Goal: Task Accomplishment & Management: Manage account settings

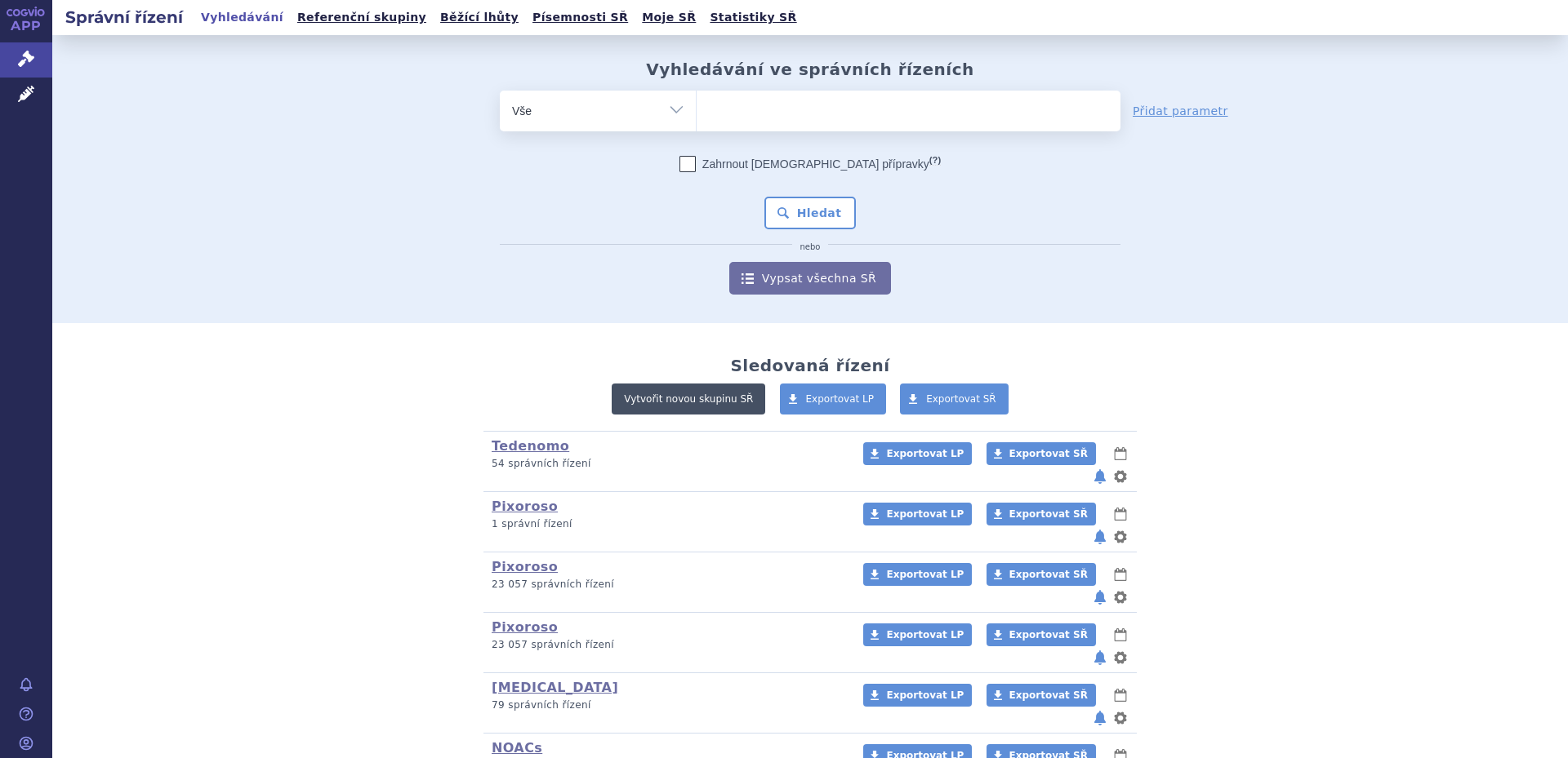
click at [694, 406] on link "Vytvořit novou skupinu SŘ" at bounding box center [688, 399] width 153 height 31
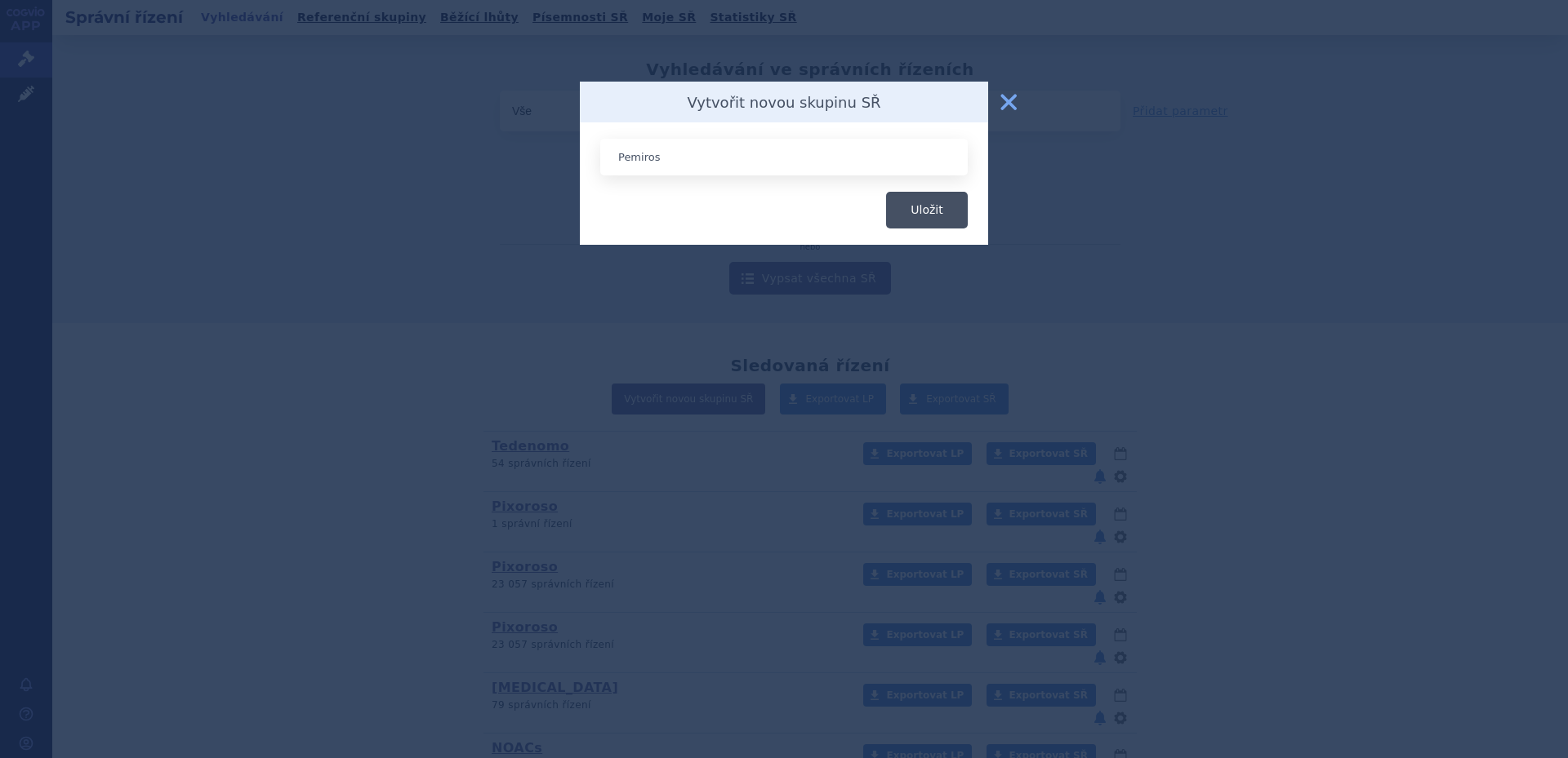
type input "Pemiros"
click at [941, 207] on button "Uložit" at bounding box center [927, 210] width 82 height 37
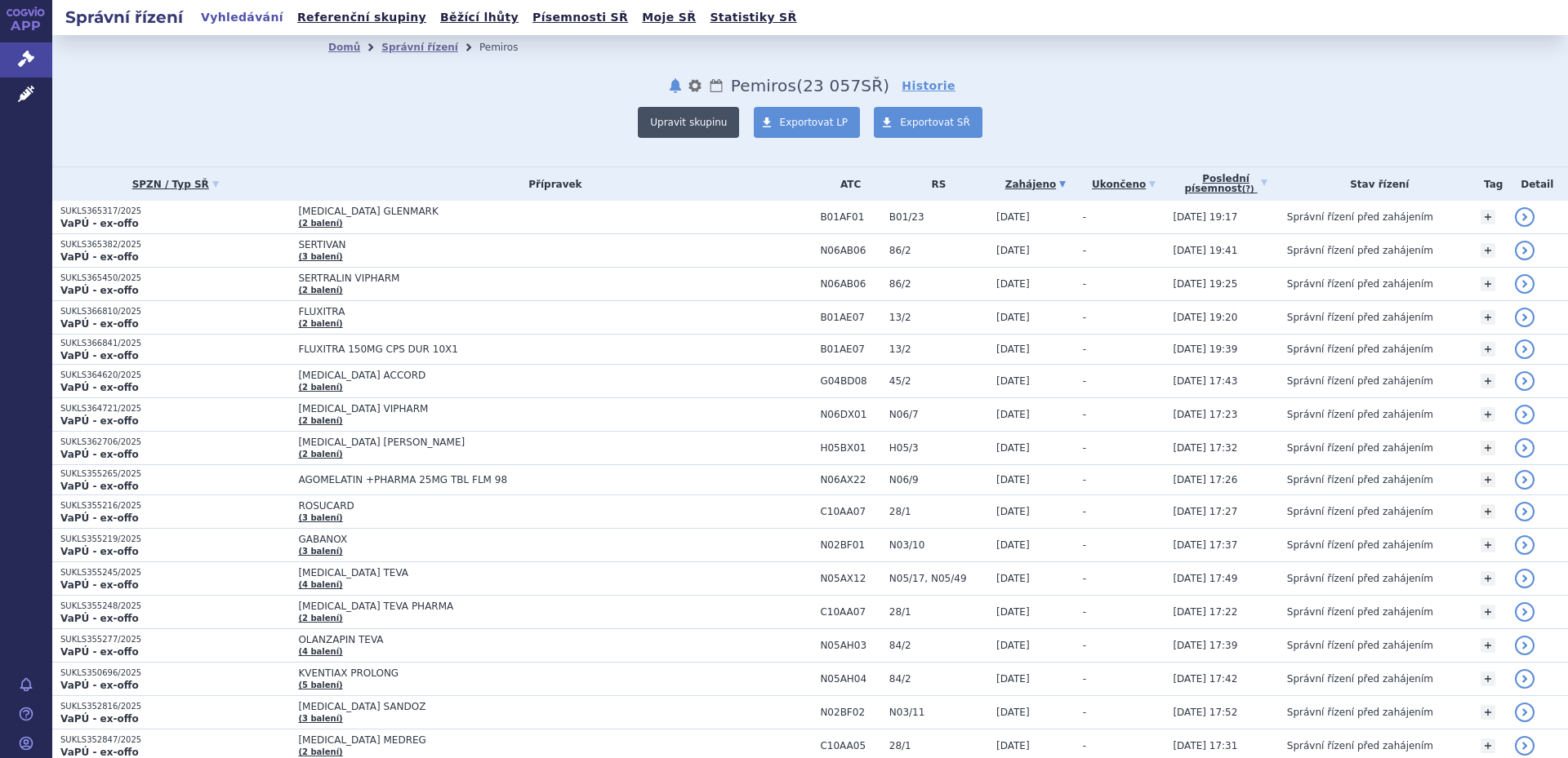
click at [694, 122] on button "Upravit skupinu" at bounding box center [688, 123] width 102 height 31
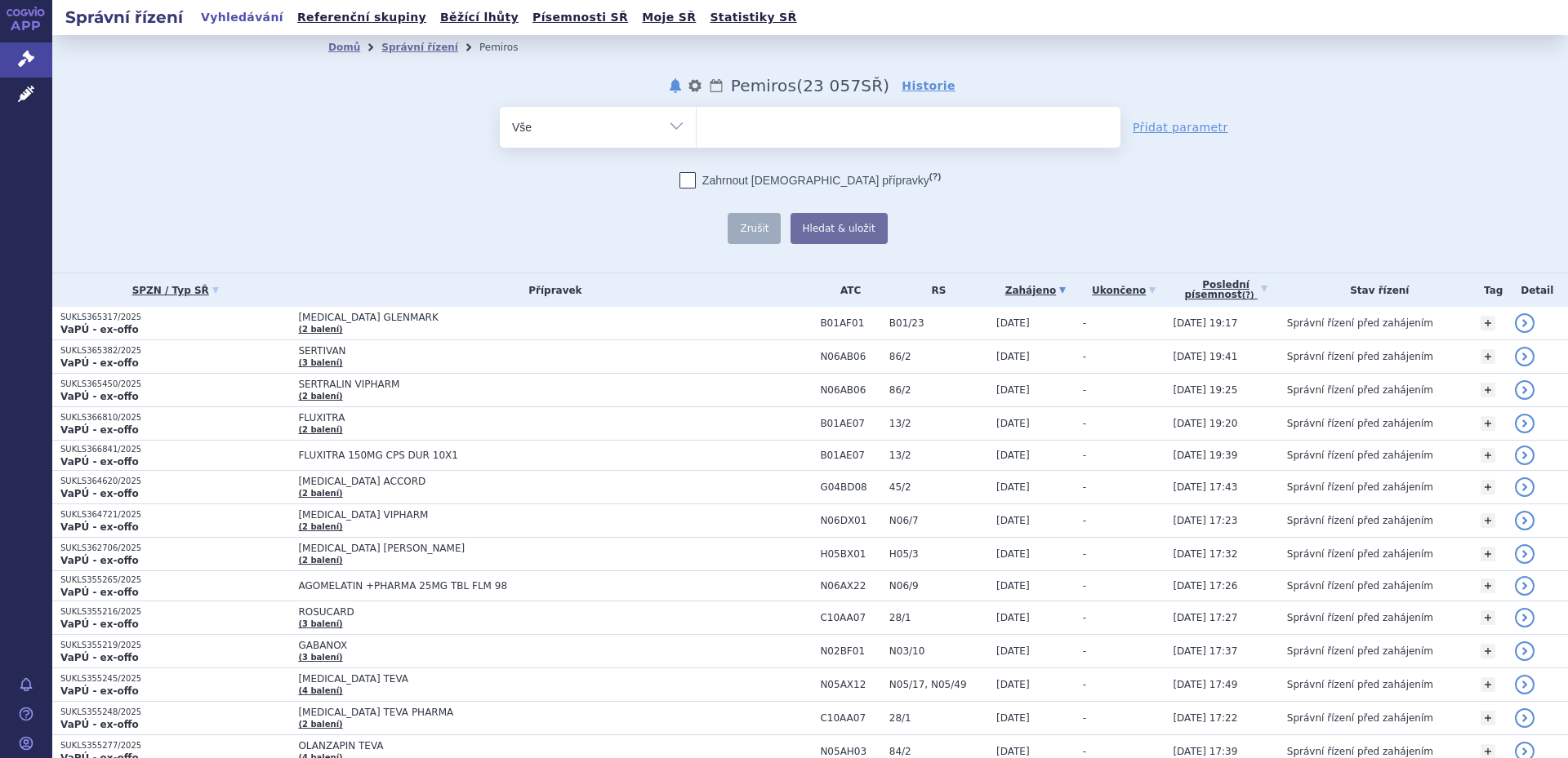
click at [611, 135] on select "Vše Spisová značka Typ SŘ Přípravek/SUKL kód Účastník/Držitel" at bounding box center [597, 125] width 196 height 37
select select "filter-atc-group"
click at [500, 107] on select "Vše Spisová značka Typ SŘ Přípravek/SUKL kód Účastník/Držitel" at bounding box center [597, 125] width 196 height 37
click at [789, 129] on ul at bounding box center [909, 125] width 424 height 35
click at [697, 129] on select at bounding box center [696, 126] width 1 height 40
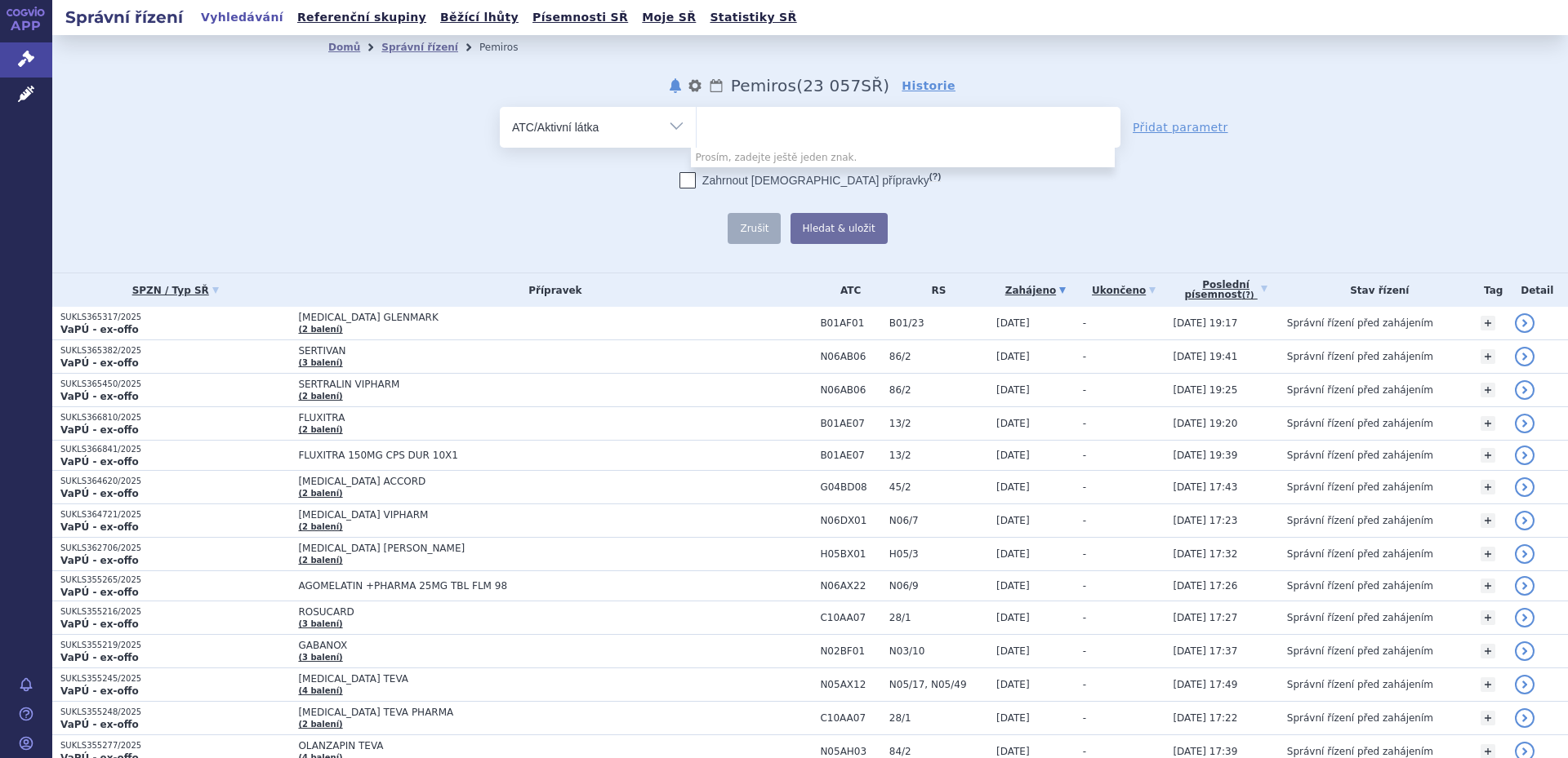
paste input "C10BX13"
type input "C10BX13"
select select "C10BX13"
click at [971, 164] on form "odstranit Vše Spisová značka Typ SŘ C10BX13 ×" at bounding box center [810, 176] width 621 height 137
click at [841, 224] on button "Hledat & uložit" at bounding box center [839, 228] width 97 height 31
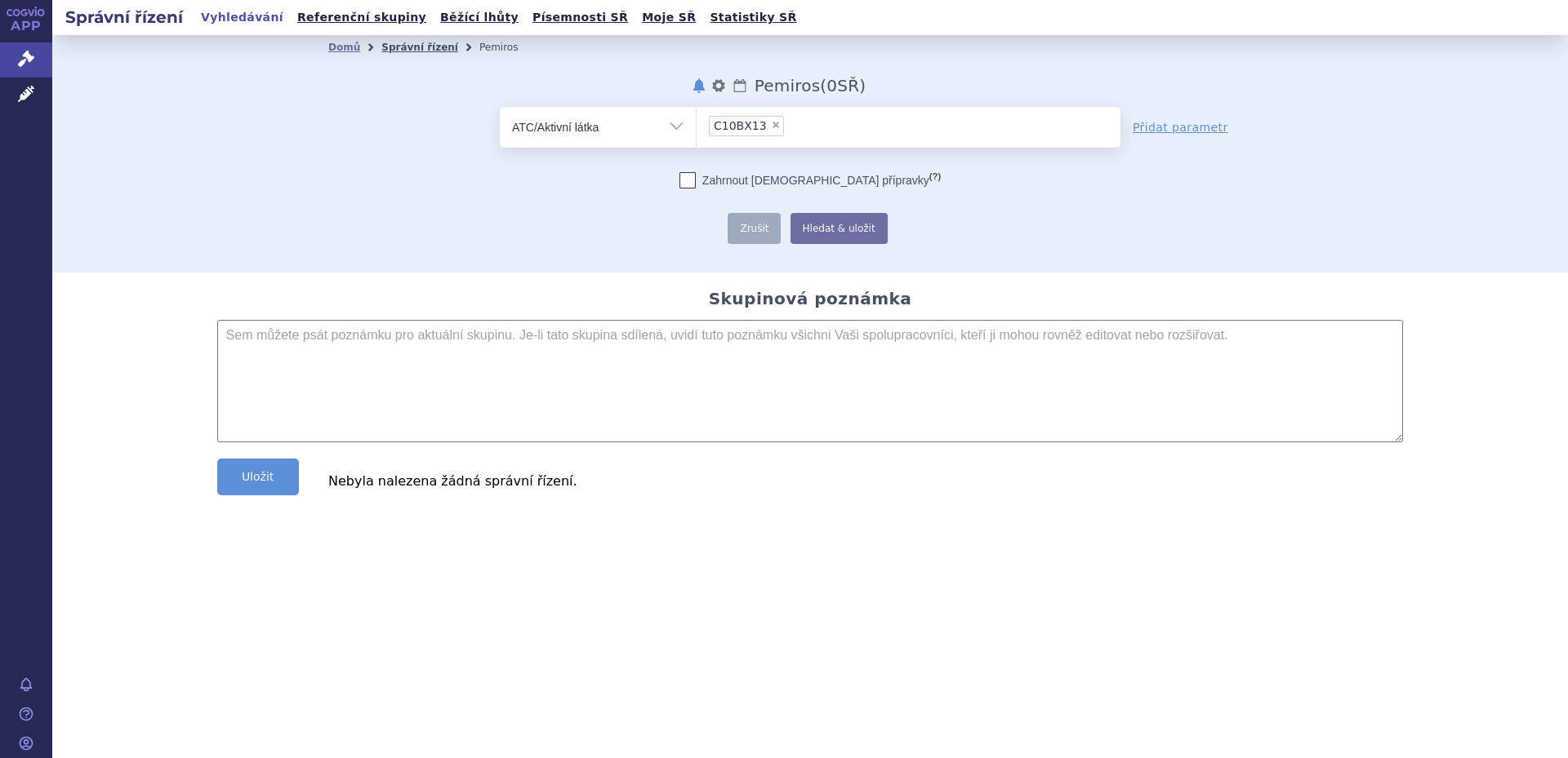
click at [417, 47] on link "Správní řízení" at bounding box center [419, 47] width 77 height 12
